Goal: Task Accomplishment & Management: Manage account settings

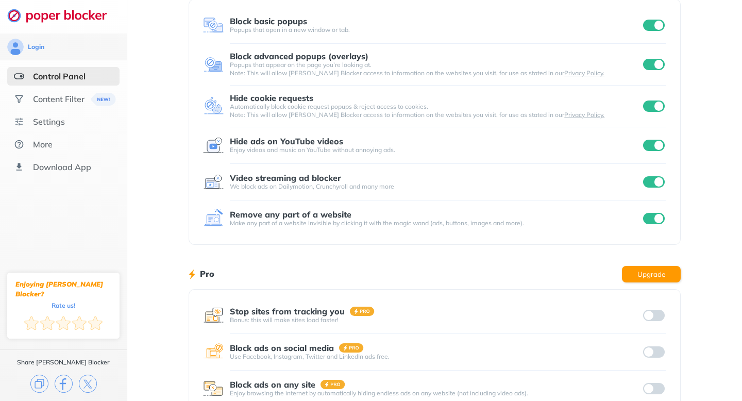
scroll to position [70, 0]
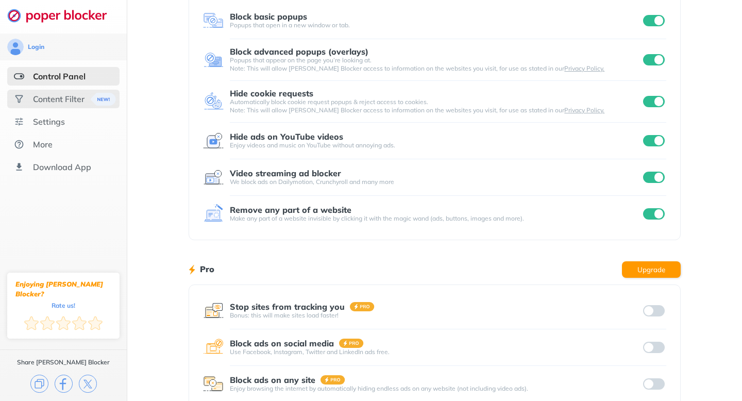
click at [73, 102] on div "Content Filter" at bounding box center [58, 99] width 51 height 10
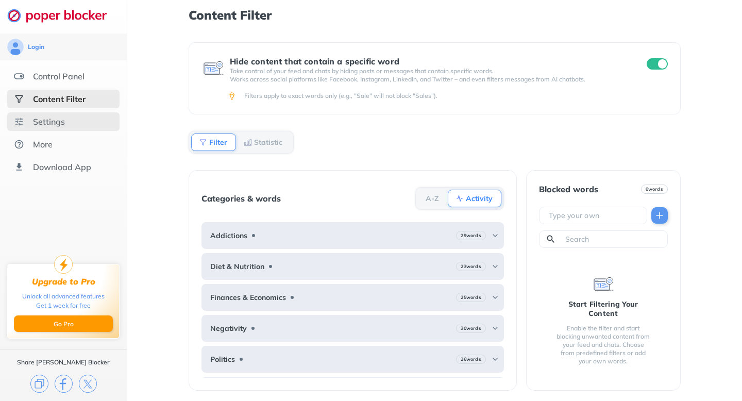
click at [67, 120] on div "Settings" at bounding box center [63, 121] width 112 height 19
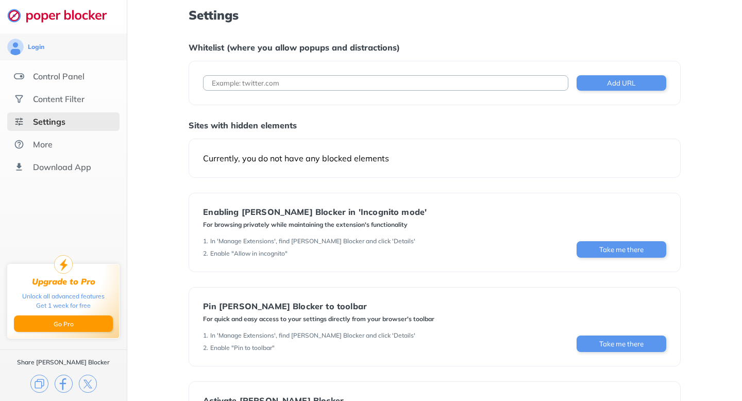
click at [270, 80] on input at bounding box center [385, 82] width 365 height 15
type input "youtube.com"
click at [606, 84] on button "Add URL" at bounding box center [621, 82] width 90 height 15
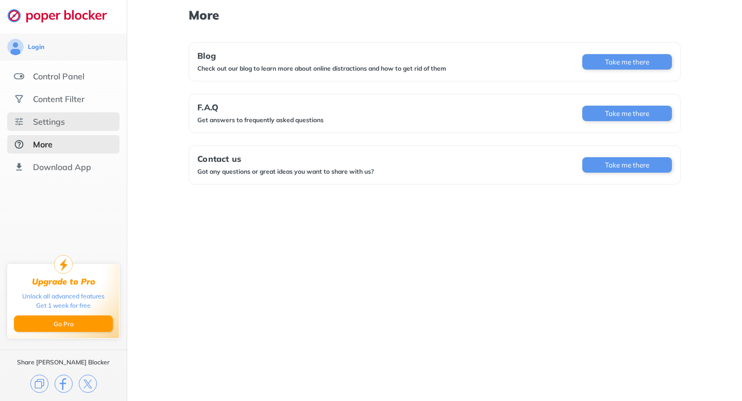
click at [56, 130] on div "Settings" at bounding box center [63, 121] width 112 height 19
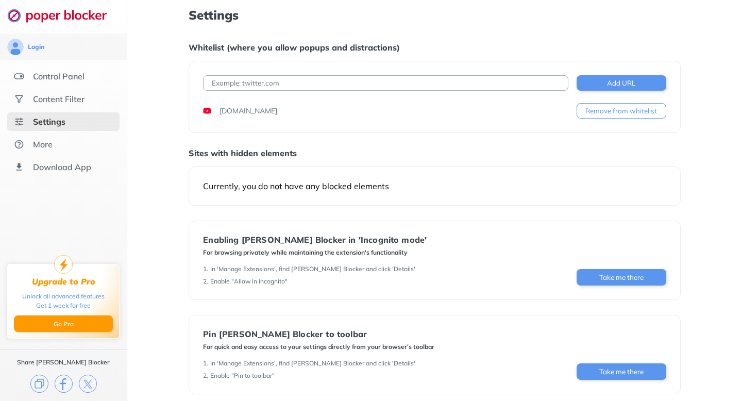
click at [334, 109] on div "youtube.com Remove from whitelist" at bounding box center [434, 110] width 462 height 15
click at [295, 114] on div "youtube.com Remove from whitelist" at bounding box center [434, 110] width 462 height 15
click at [78, 101] on div "Content Filter" at bounding box center [58, 99] width 51 height 10
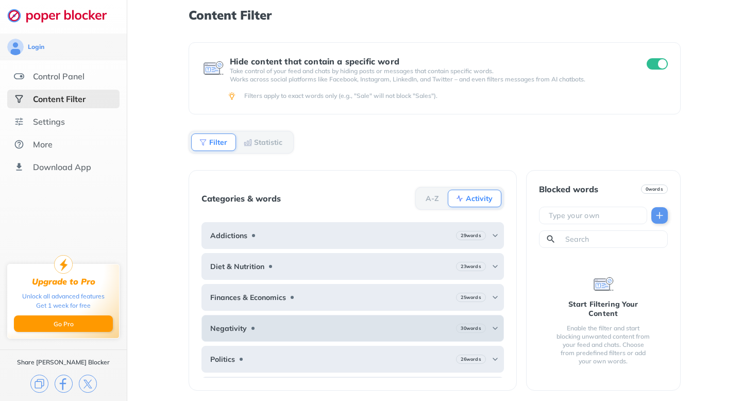
scroll to position [88, 0]
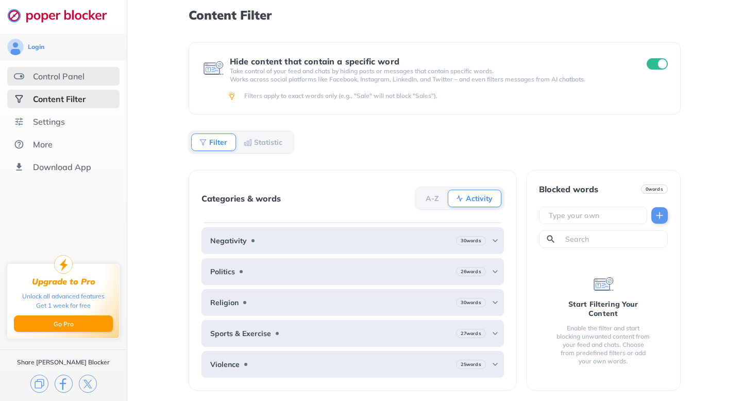
click at [46, 73] on div "Control Panel" at bounding box center [58, 76] width 51 height 10
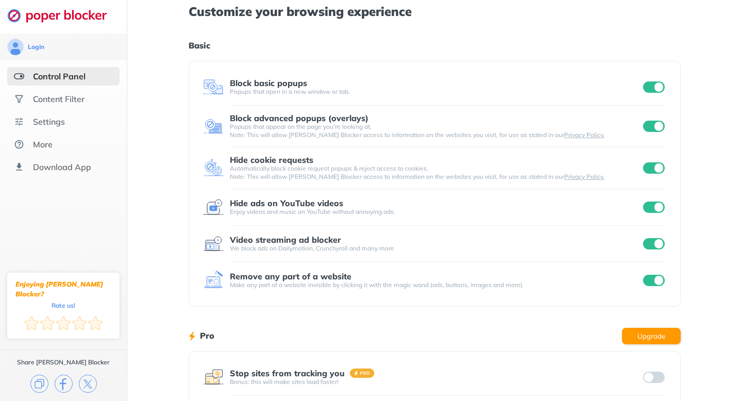
scroll to position [8, 0]
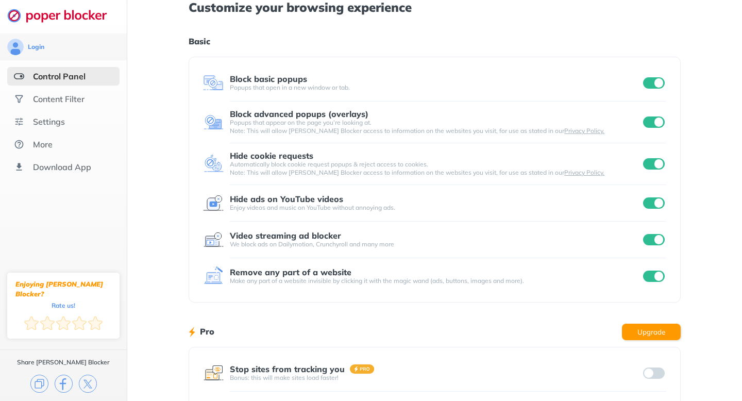
click at [657, 204] on input "checkbox" at bounding box center [654, 202] width 22 height 11
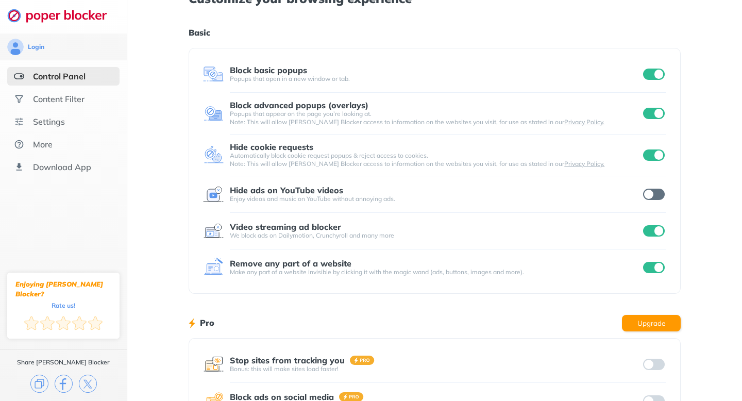
scroll to position [0, 0]
